Goal: Task Accomplishment & Management: Use online tool/utility

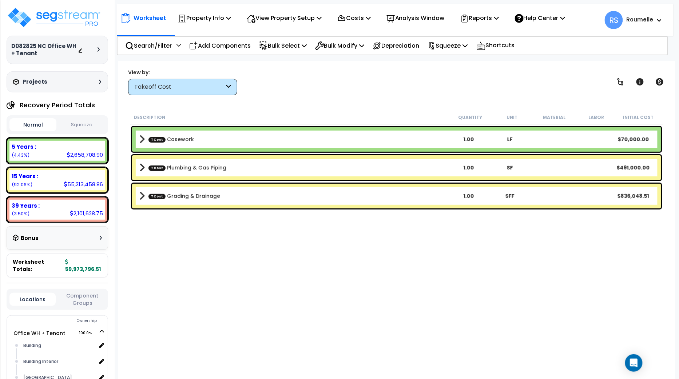
click at [422, 98] on div "Worksheet Property Info Property Setup Add Property Unit Template property Clon…" at bounding box center [396, 250] width 557 height 379
click at [468, 47] on p "Squeeze" at bounding box center [448, 46] width 40 height 10
click at [460, 60] on link "Squeeze" at bounding box center [460, 62] width 72 height 15
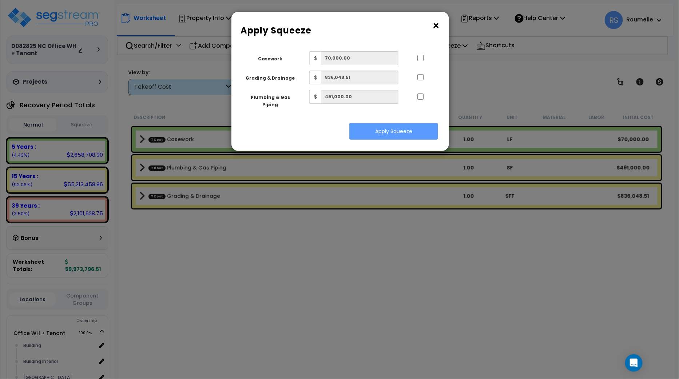
click at [419, 61] on div at bounding box center [420, 57] width 33 height 12
click at [420, 96] on input "..." at bounding box center [420, 97] width 7 height 6
checkbox input "true"
drag, startPoint x: 422, startPoint y: 79, endPoint x: 422, endPoint y: 62, distance: 17.5
click at [422, 79] on input "..." at bounding box center [420, 77] width 7 height 6
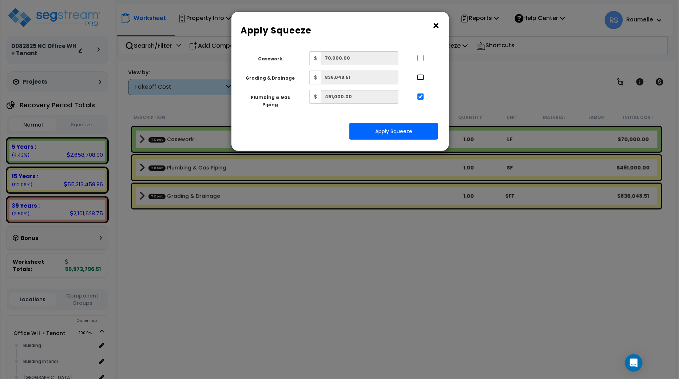
checkbox input "true"
click at [421, 54] on div at bounding box center [420, 57] width 33 height 12
click at [423, 57] on input "..." at bounding box center [420, 58] width 7 height 6
checkbox input "true"
click at [411, 123] on button "Apply Squeeze" at bounding box center [394, 131] width 89 height 17
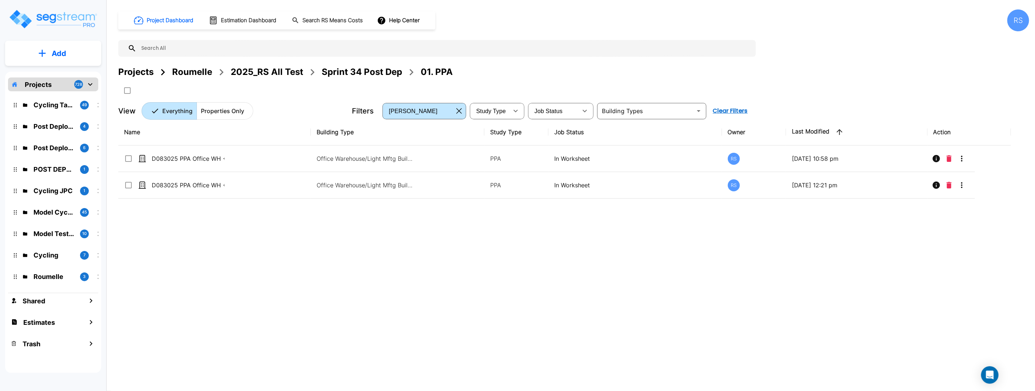
click at [480, 326] on div "Name Building Type Study Type Job Status Owner Last Modified Action D083025 PPA…" at bounding box center [564, 240] width 893 height 243
drag, startPoint x: 478, startPoint y: 322, endPoint x: 418, endPoint y: 29, distance: 299.3
click at [475, 307] on div "Name Building Type Study Type Job Status Owner Last Modified Action D083025 PPA…" at bounding box center [564, 240] width 893 height 243
click at [288, 269] on div "Name Building Type Study Type Job Status Owner Last Modified Action D083025 PPA…" at bounding box center [564, 240] width 893 height 243
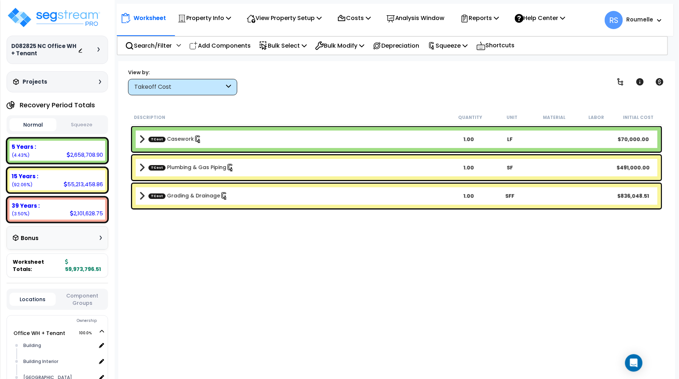
click at [288, 254] on div "Description Quantity Unit Material Labor Initial Cost TCost Casework 1.00 LF $7…" at bounding box center [396, 237] width 535 height 254
click at [287, 250] on div "Description Quantity Unit Material Labor Initial Cost TCost Casework 1.00 LF $7…" at bounding box center [396, 237] width 535 height 254
click at [249, 141] on b "TCost Casework" at bounding box center [293, 139] width 309 height 10
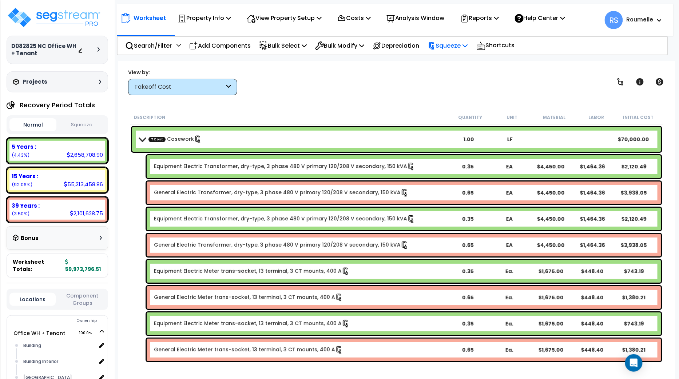
click at [459, 49] on p "Squeeze" at bounding box center [448, 46] width 40 height 10
click at [469, 78] on link "Reset Squeeze" at bounding box center [460, 77] width 72 height 15
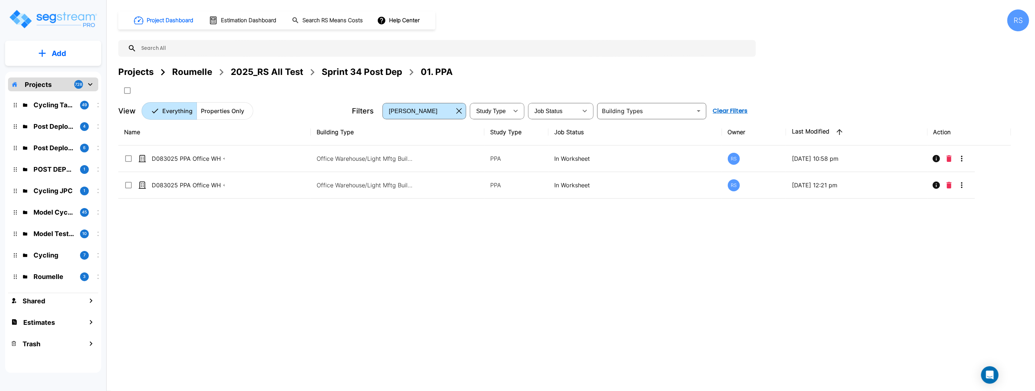
click at [382, 266] on div "Name Building Type Study Type Job Status Owner Last Modified Action D083025 PPA…" at bounding box center [564, 240] width 893 height 243
click at [383, 265] on div "Name Building Type Study Type Job Status Owner Last Modified Action D083025 PPA…" at bounding box center [564, 240] width 893 height 243
click at [720, 249] on div "Name Building Type Study Type Job Status Owner Last Modified Action D083025 PPA…" at bounding box center [564, 240] width 893 height 243
click at [725, 249] on div "Name Building Type Study Type Job Status Owner Last Modified Action D083025 PPA…" at bounding box center [564, 240] width 893 height 243
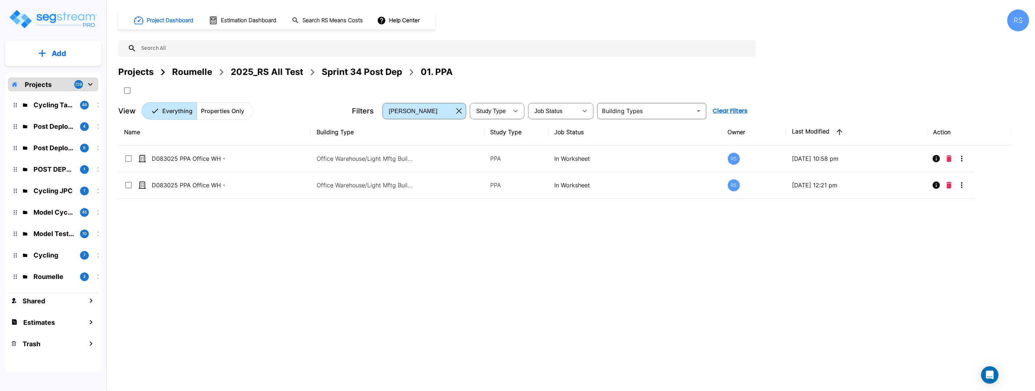
drag, startPoint x: 812, startPoint y: 240, endPoint x: 945, endPoint y: 200, distance: 138.6
click at [828, 237] on div "Name Building Type Study Type Job Status Owner Last Modified Action D083025 PPA…" at bounding box center [564, 240] width 893 height 243
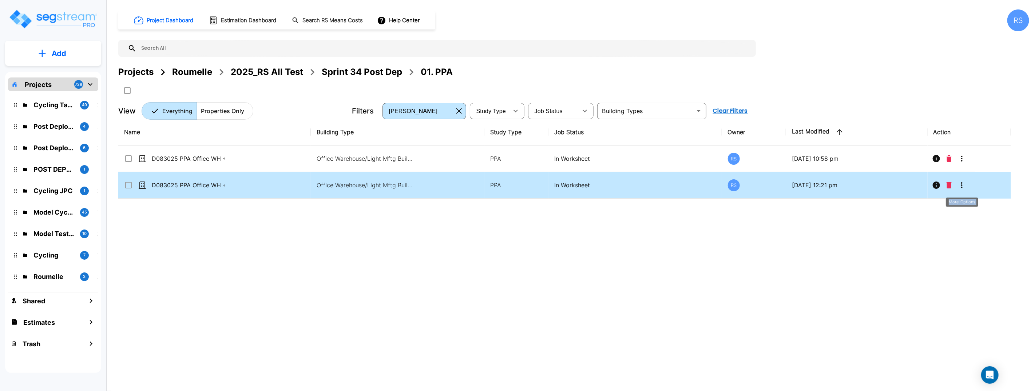
click at [964, 184] on icon "More-Options" at bounding box center [961, 185] width 9 height 9
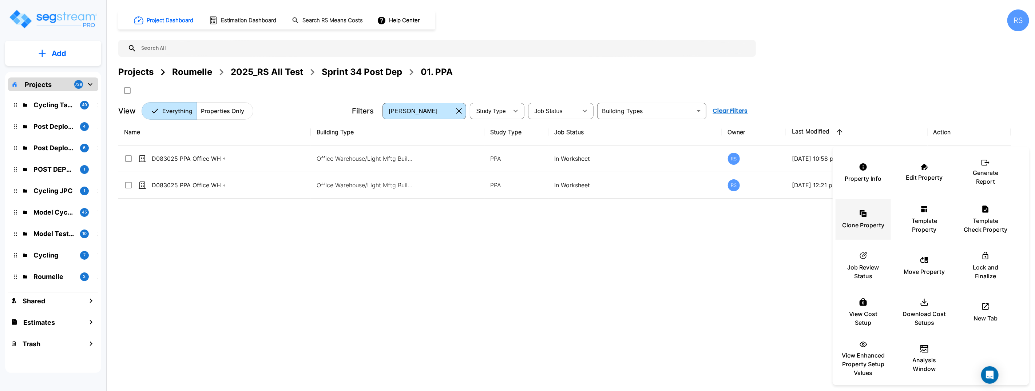
click at [858, 212] on div "Clone Property" at bounding box center [863, 219] width 44 height 36
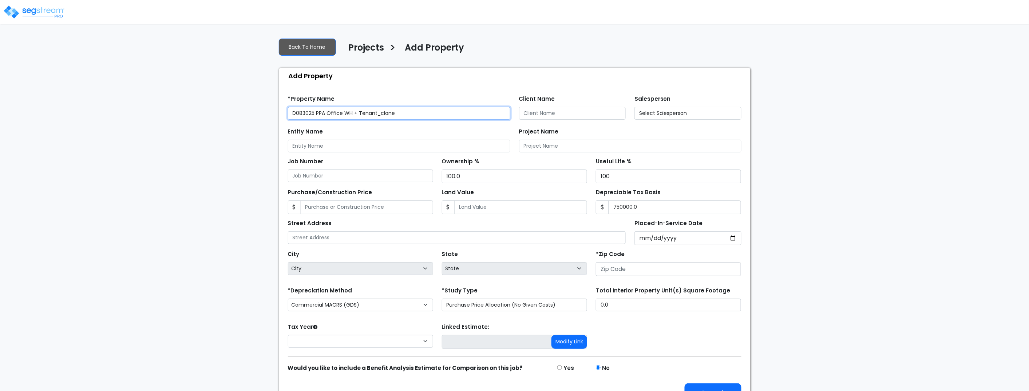
type input "33109"
select select "2025"
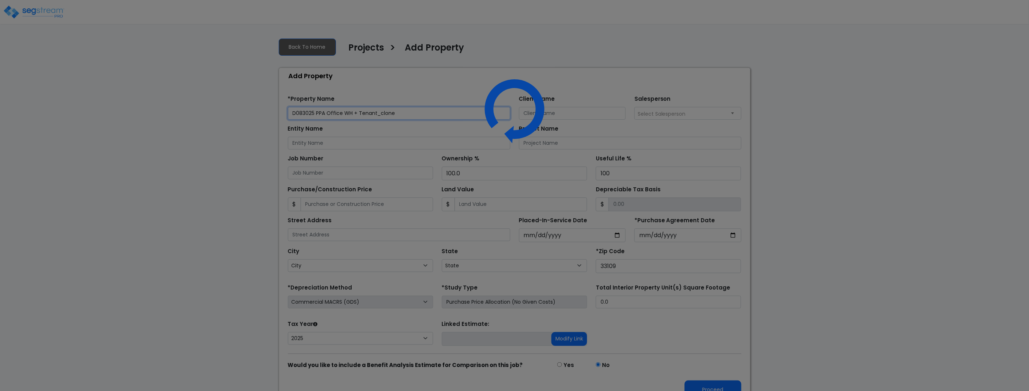
select select "FL"
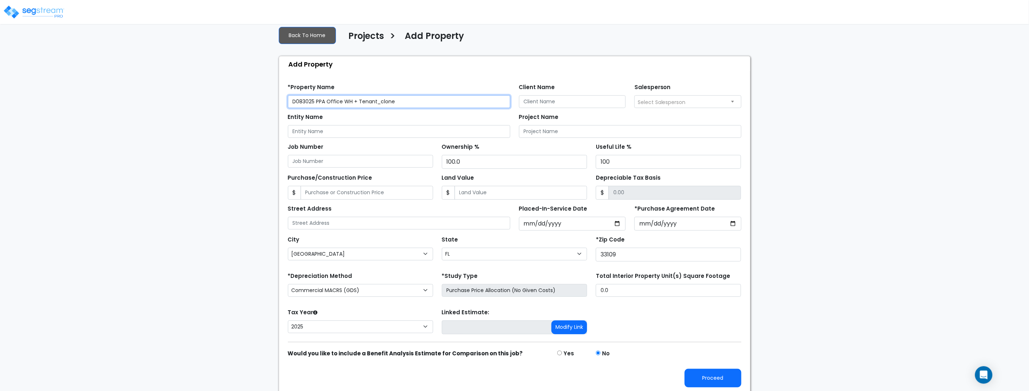
scroll to position [15, 0]
